Goal: Browse casually

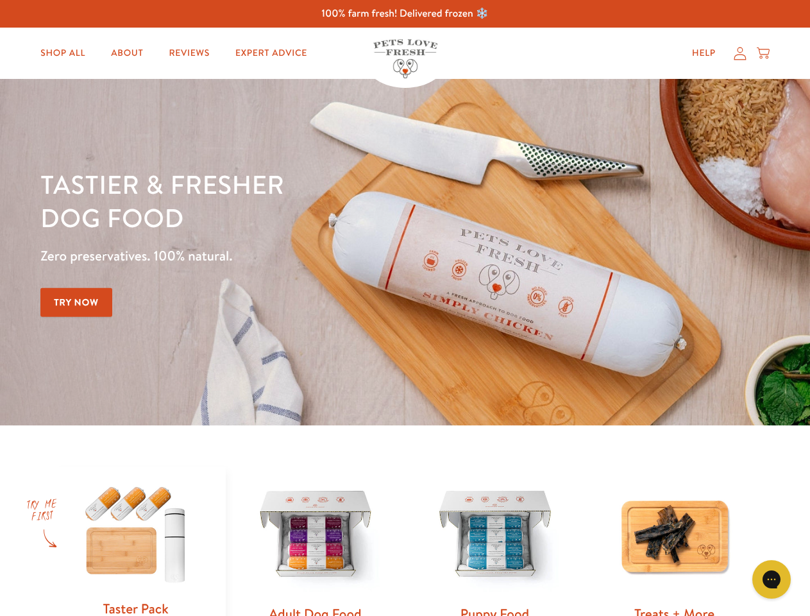
click at [405, 308] on div "Tastier & fresher dog food Zero preservatives. 100% natural. Try Now" at bounding box center [283, 251] width 486 height 169
click at [772, 579] on icon "Open gorgias live chat" at bounding box center [772, 579] width 12 height 12
